Goal: Transaction & Acquisition: Book appointment/travel/reservation

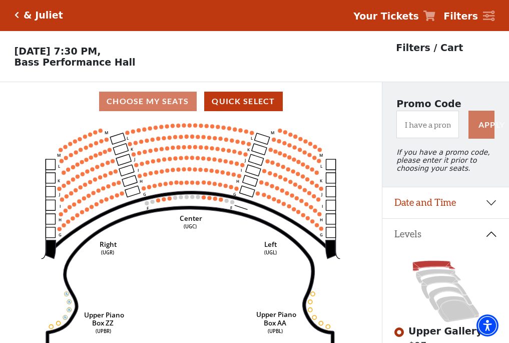
scroll to position [47, 0]
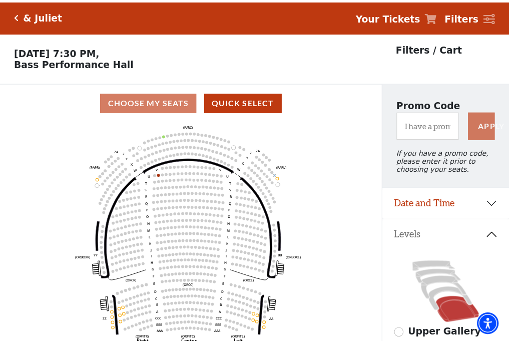
scroll to position [47, 0]
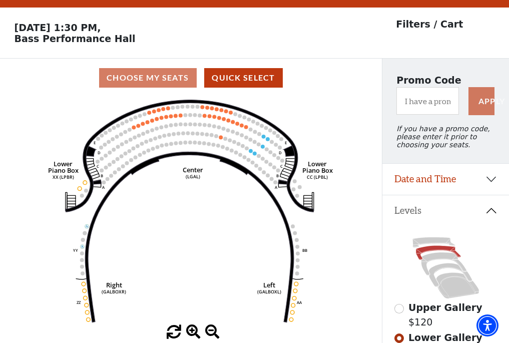
scroll to position [47, 0]
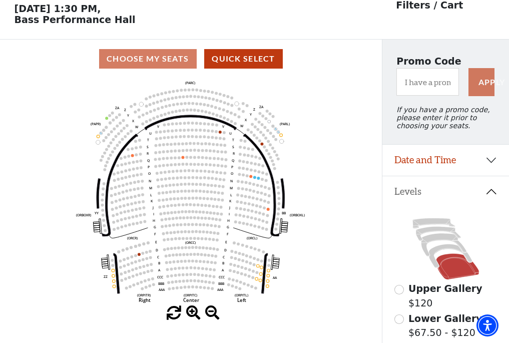
scroll to position [47, 0]
